Goal: Task Accomplishment & Management: Manage account settings

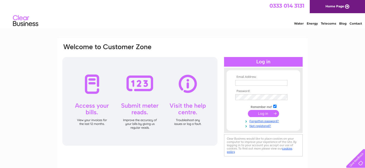
type input "[EMAIL_ADDRESS][DOMAIN_NAME]"
click at [256, 113] on input "submit" at bounding box center [263, 113] width 31 height 7
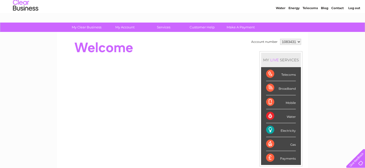
scroll to position [6, 0]
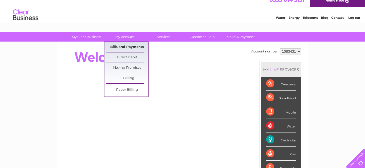
click at [125, 44] on link "Bills and Payments" at bounding box center [127, 47] width 42 height 10
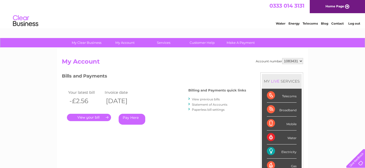
click at [100, 117] on link "." at bounding box center [89, 117] width 44 height 7
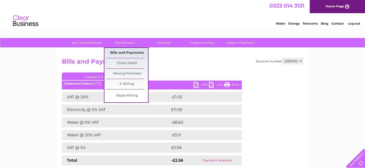
click at [122, 51] on link "Bills and Payments" at bounding box center [127, 53] width 42 height 10
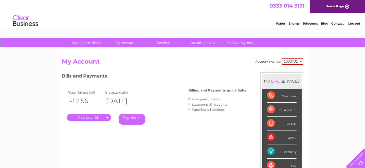
click at [190, 103] on div at bounding box center [189, 104] width 2 height 5
click at [195, 104] on link "Statement of Accounts" at bounding box center [209, 105] width 35 height 4
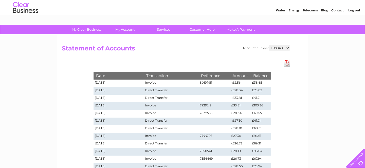
scroll to position [14, 0]
